Goal: Transaction & Acquisition: Subscribe to service/newsletter

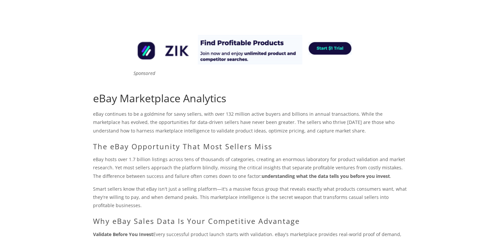
scroll to position [99, 0]
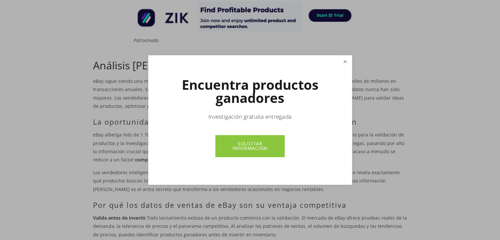
click at [343, 62] on link "Cerca" at bounding box center [345, 62] width 12 height 12
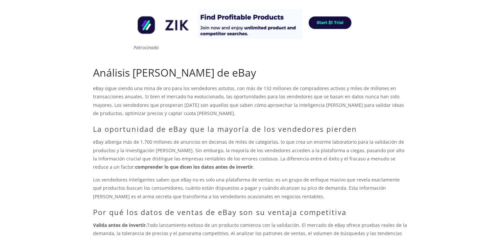
scroll to position [0, 0]
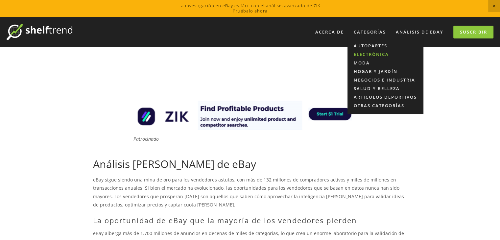
click at [365, 53] on font "Electrónica" at bounding box center [371, 54] width 35 height 6
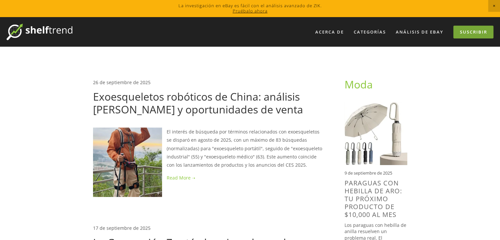
click at [470, 30] on font "Suscribir" at bounding box center [473, 32] width 27 height 6
